Goal: Check status: Check status

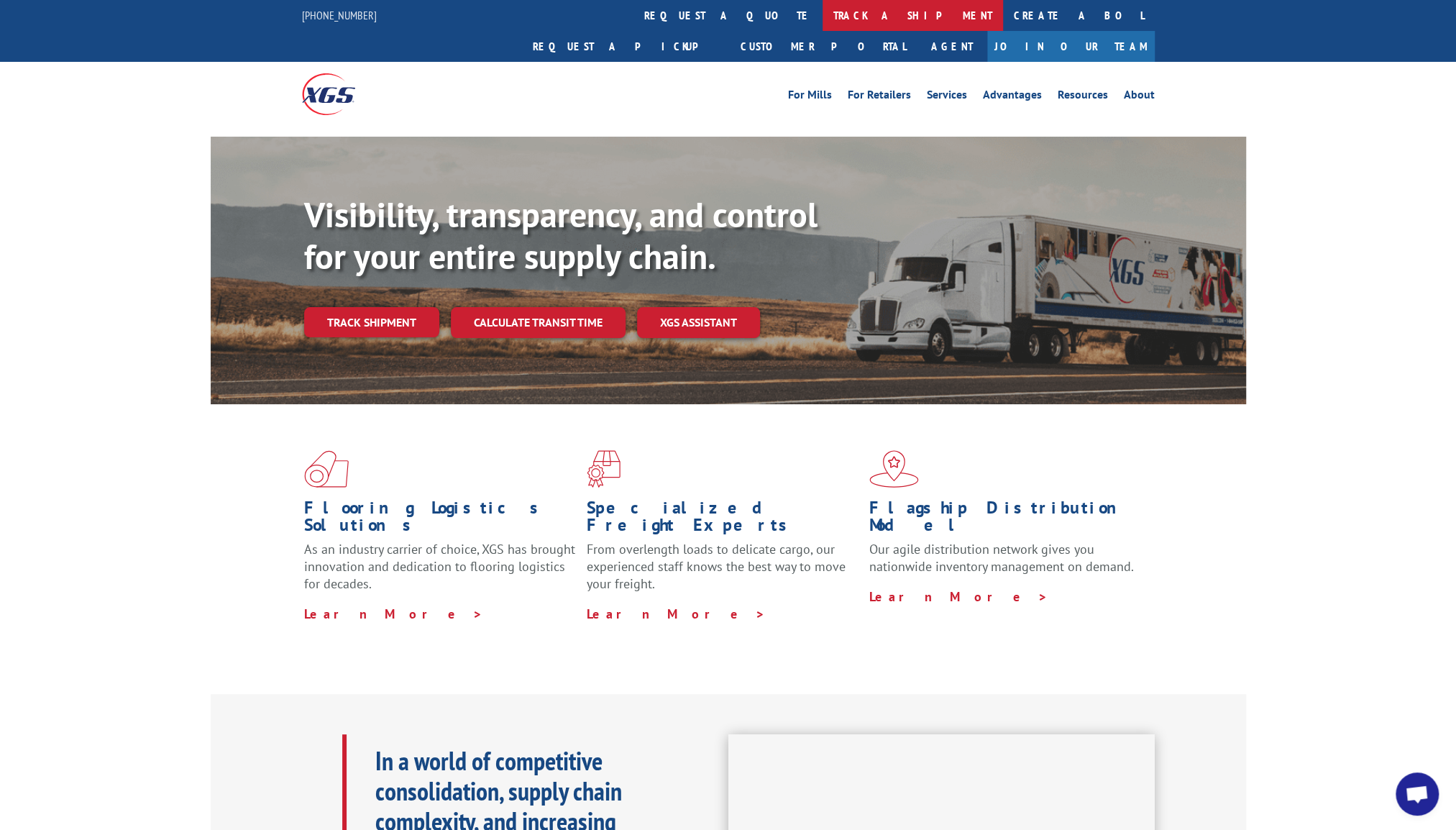
click at [823, 25] on link "track a shipment" at bounding box center [913, 15] width 181 height 31
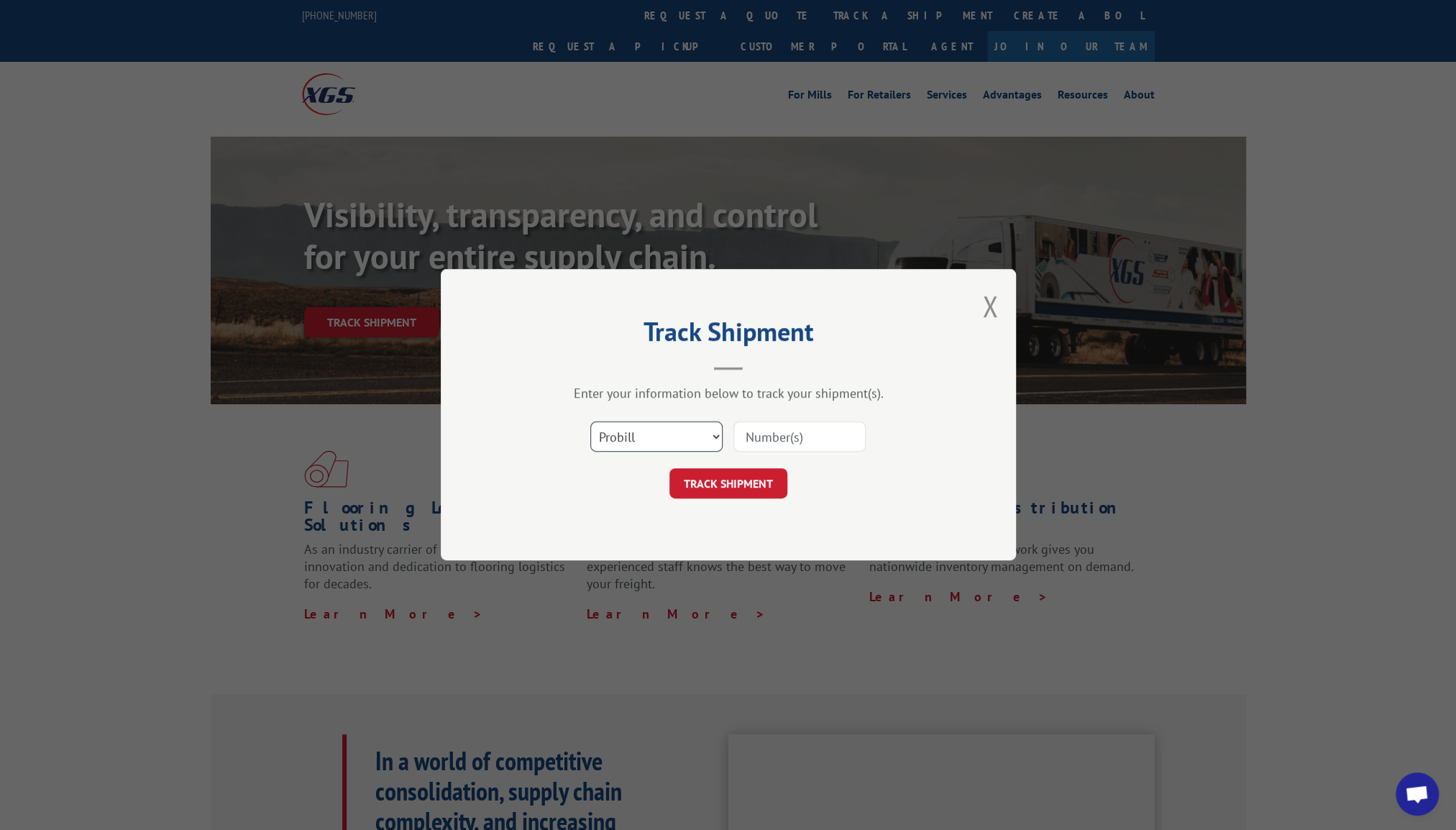
click at [669, 436] on select "Select category... Probill BOL PO" at bounding box center [656, 437] width 133 height 30
click at [815, 436] on input at bounding box center [800, 437] width 133 height 30
click at [725, 487] on button "TRACK SHIPMENT" at bounding box center [728, 484] width 118 height 30
click at [784, 449] on input at bounding box center [800, 437] width 133 height 30
type input "12868977"
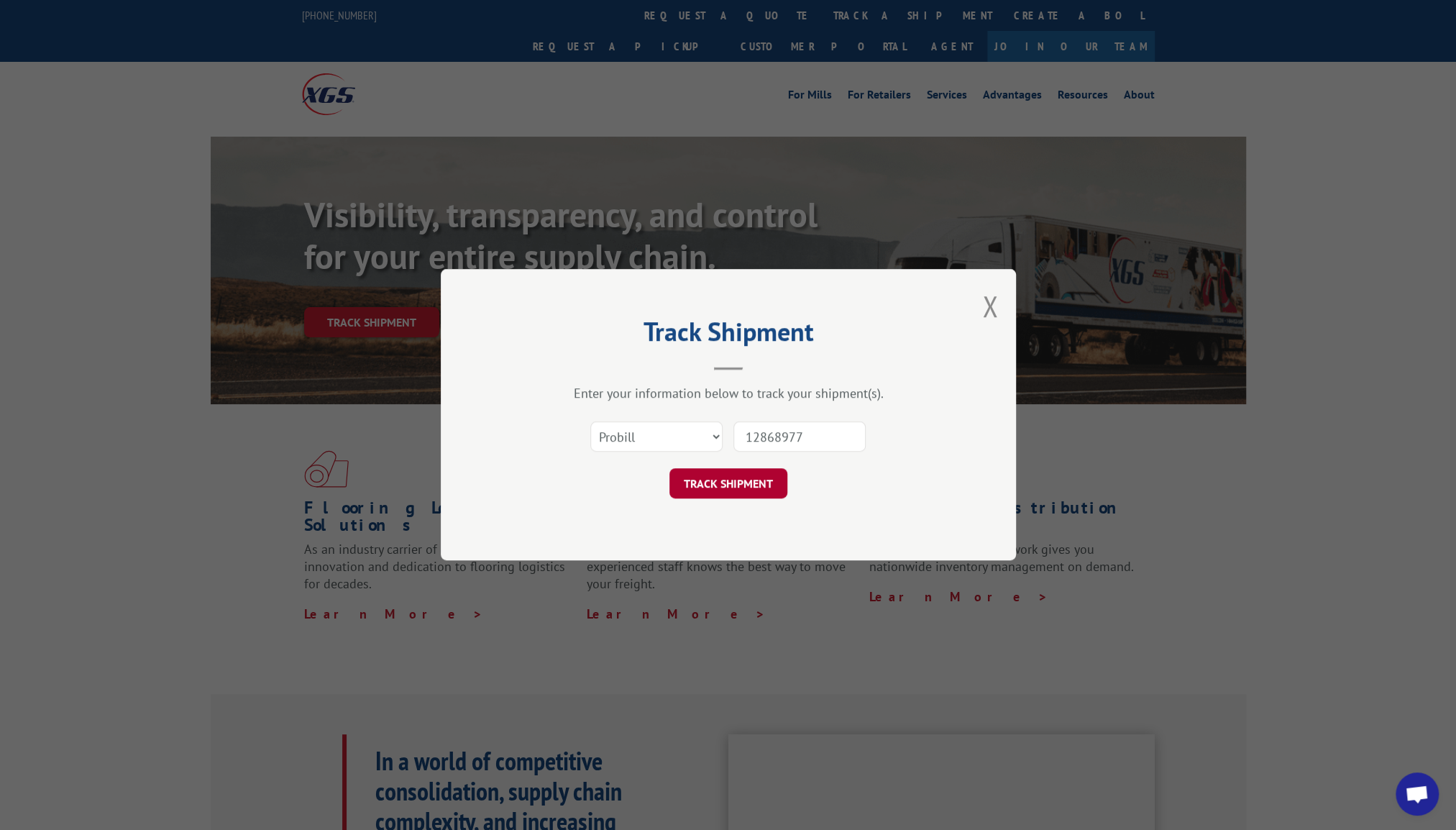
click at [735, 480] on button "TRACK SHIPMENT" at bounding box center [728, 484] width 118 height 30
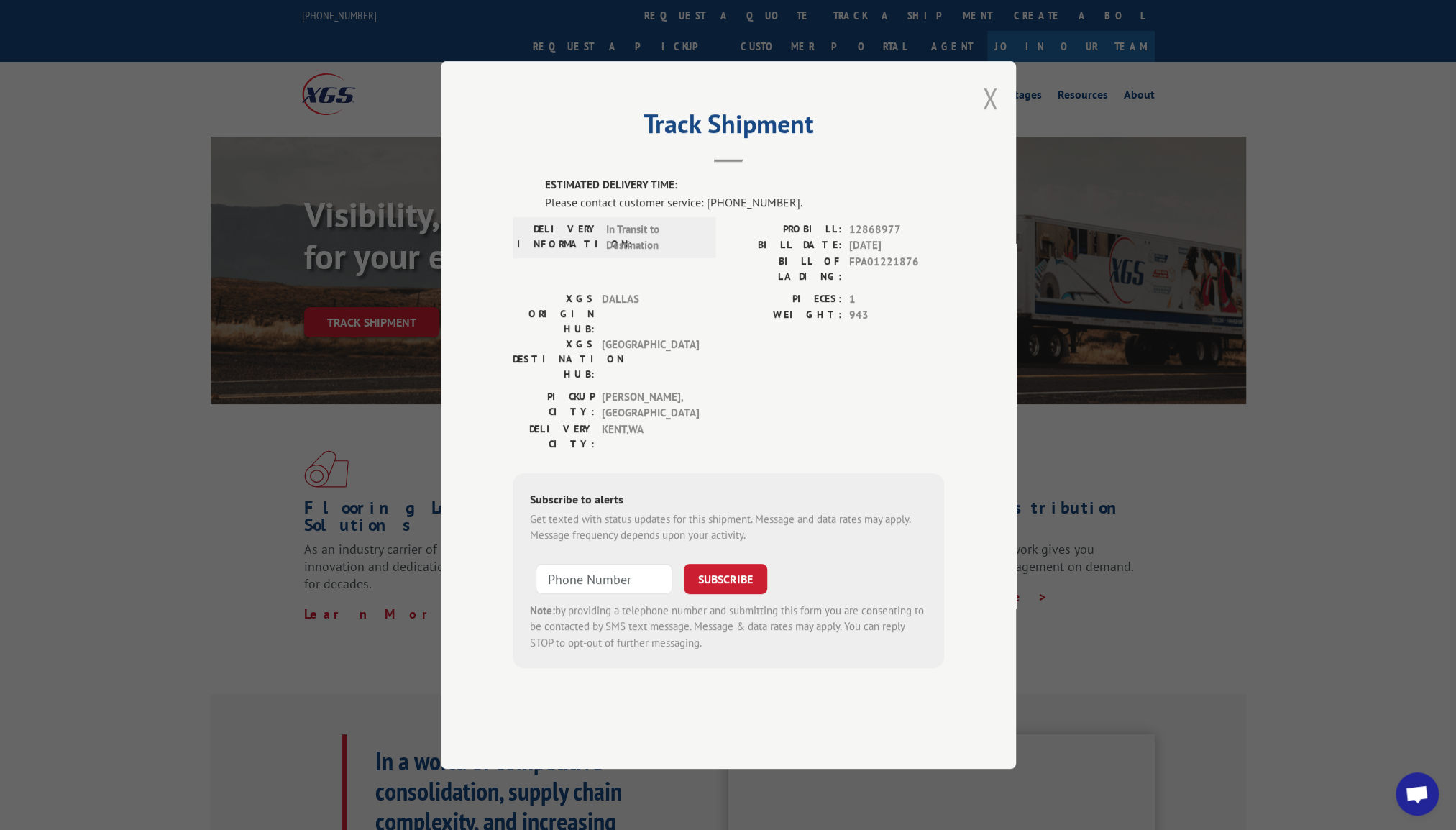
click at [983, 118] on button "Close modal" at bounding box center [991, 98] width 16 height 38
